Goal: Navigation & Orientation: Find specific page/section

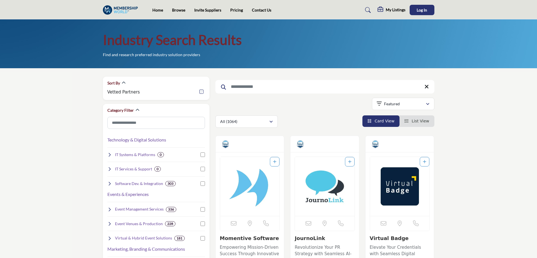
click at [176, 12] on link "Browse" at bounding box center [178, 10] width 13 height 5
